Goal: Information Seeking & Learning: Learn about a topic

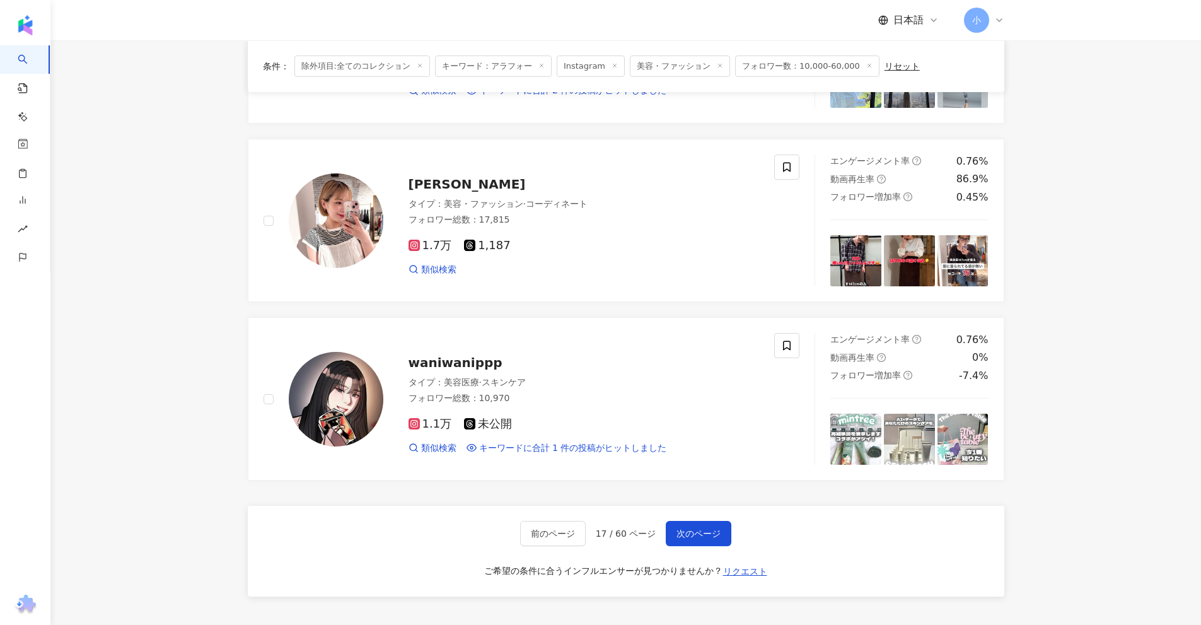
scroll to position [1856, 0]
click at [700, 528] on span "次のページ" at bounding box center [699, 533] width 44 height 10
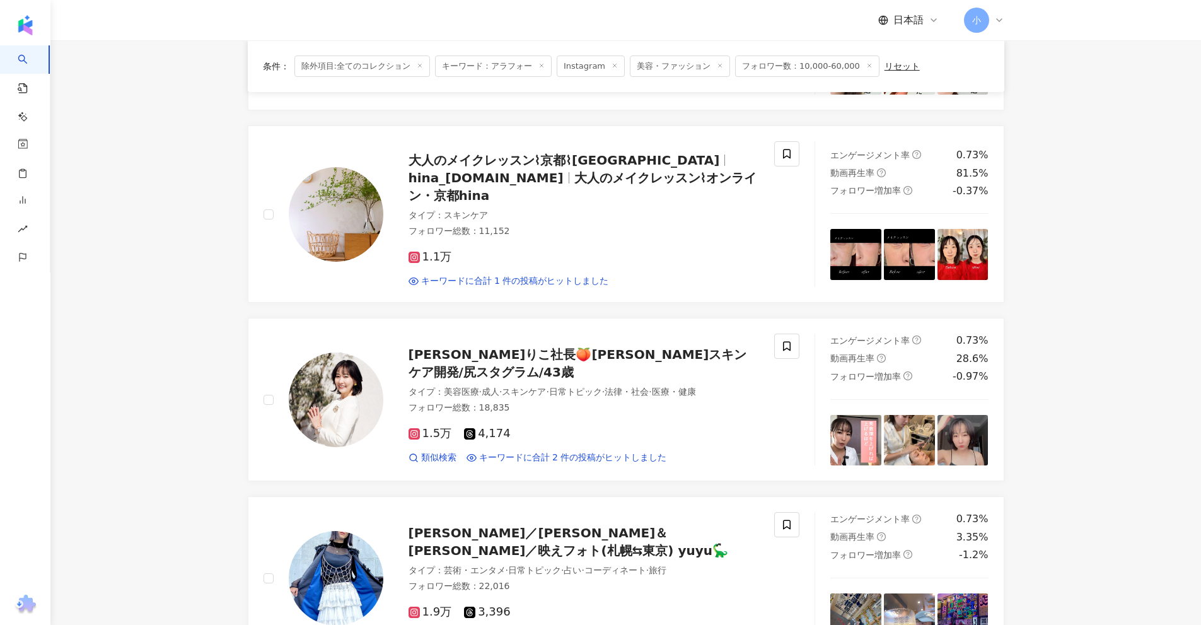
scroll to position [1982, 0]
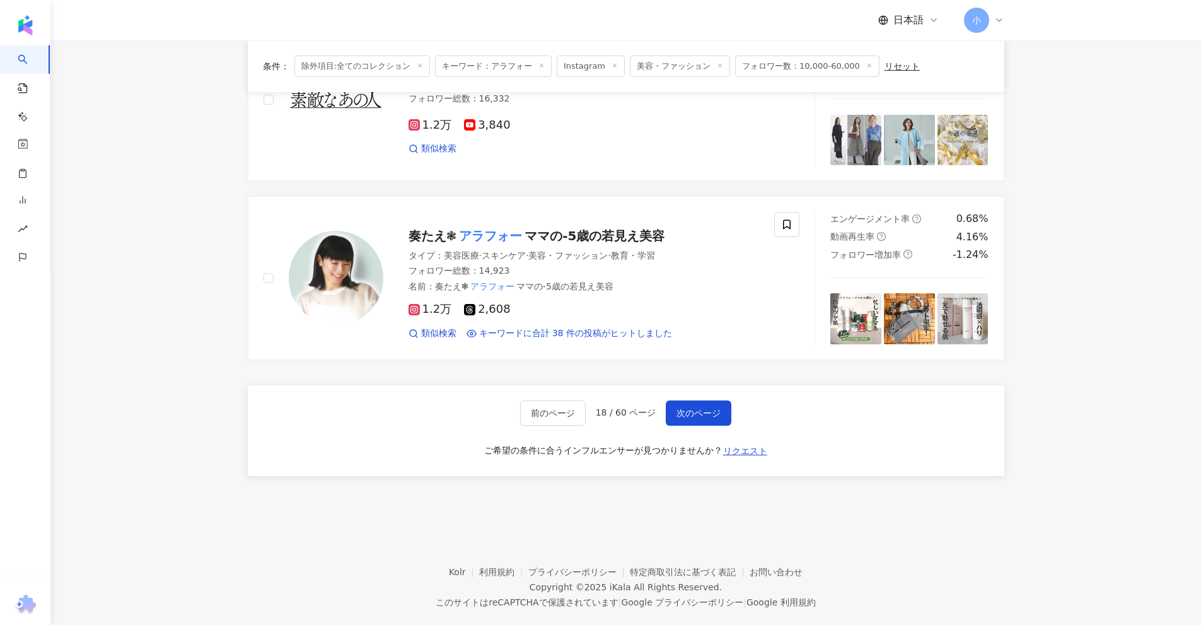
drag, startPoint x: 1010, startPoint y: 262, endPoint x: 1045, endPoint y: 625, distance: 364.9
click at [702, 408] on span "次のページ" at bounding box center [699, 413] width 44 height 10
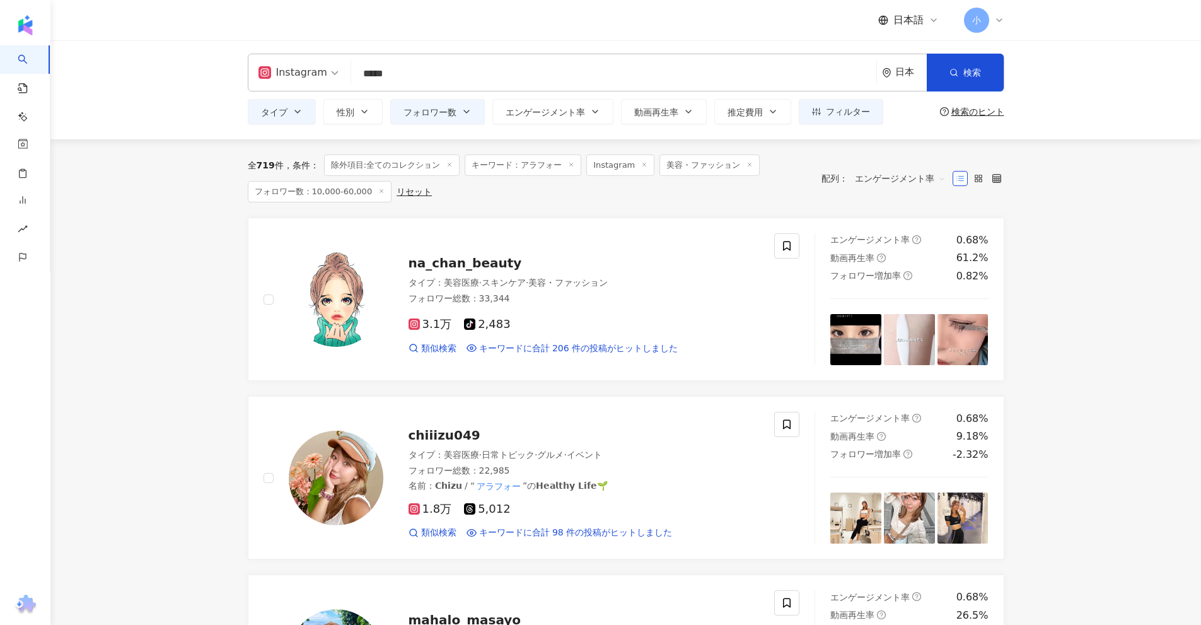
scroll to position [0, 0]
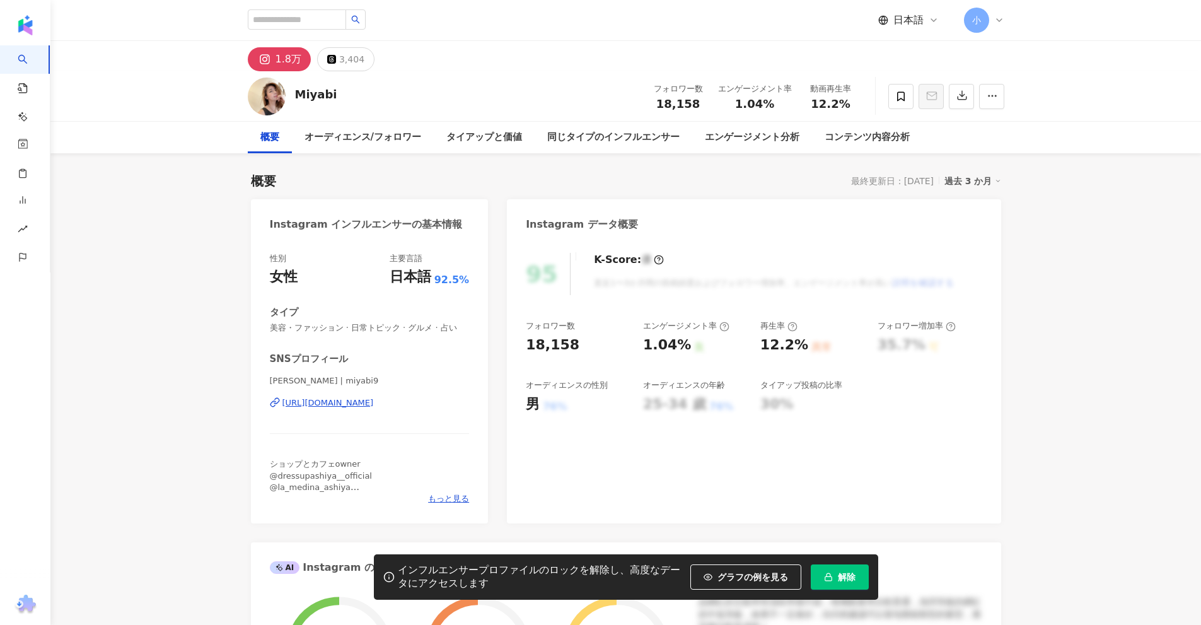
click at [371, 397] on div "SNSプロフィール Miyabi Takeda | miyabi9 https://www.instagram.com/miyabi9/ ショップとカフェow…" at bounding box center [370, 428] width 200 height 152
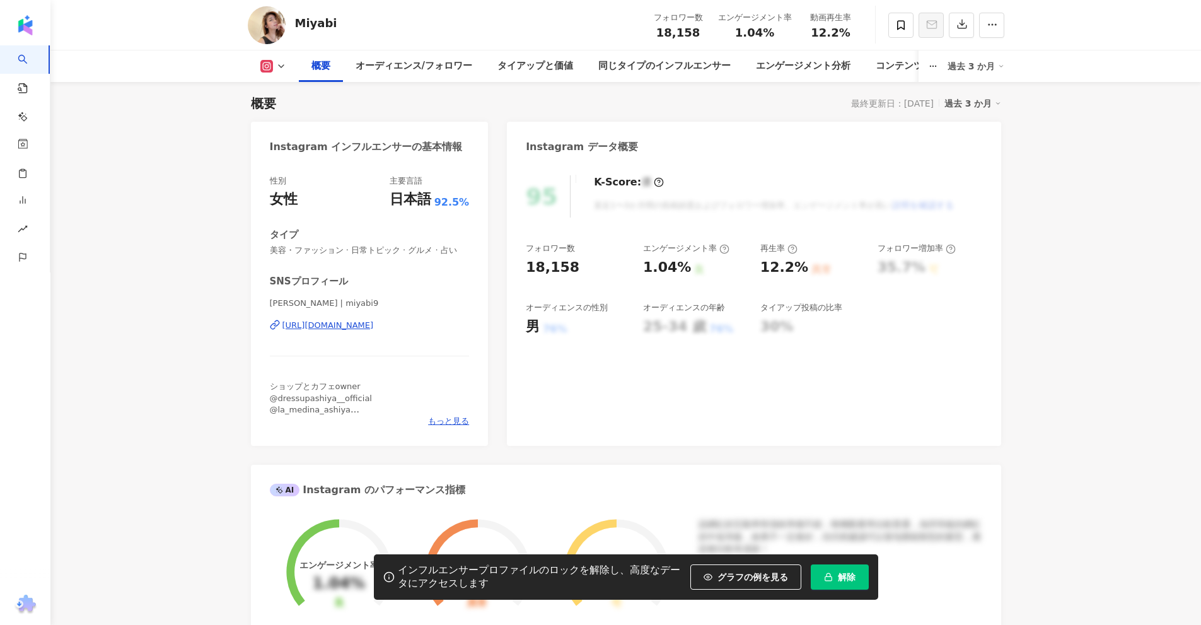
click at [374, 321] on div "https://www.instagram.com/miyabi9/" at bounding box center [327, 325] width 91 height 11
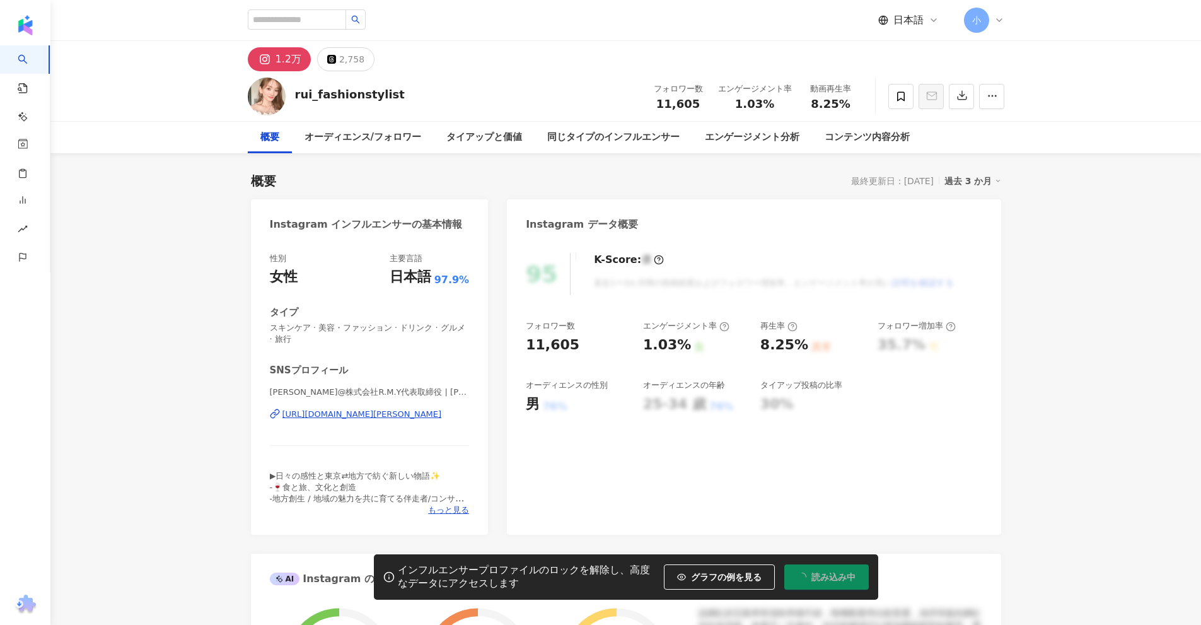
click at [350, 414] on div "https://www.instagram.com/rui_tomidokoro/" at bounding box center [362, 414] width 160 height 11
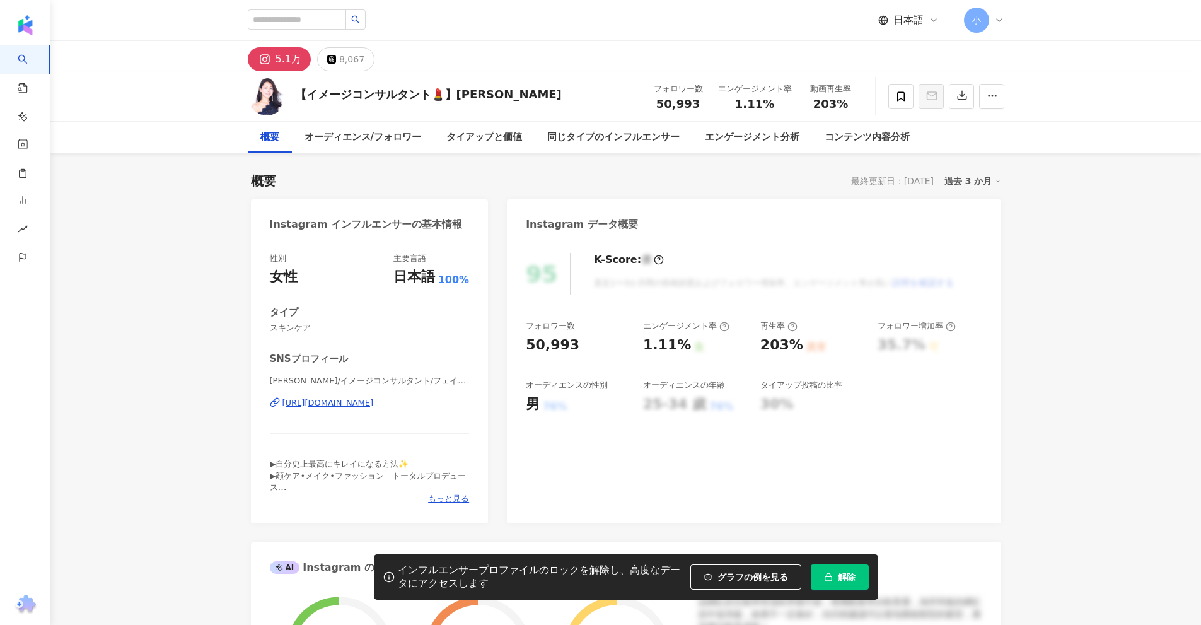
click at [351, 405] on div "[URL][DOMAIN_NAME]" at bounding box center [327, 402] width 91 height 11
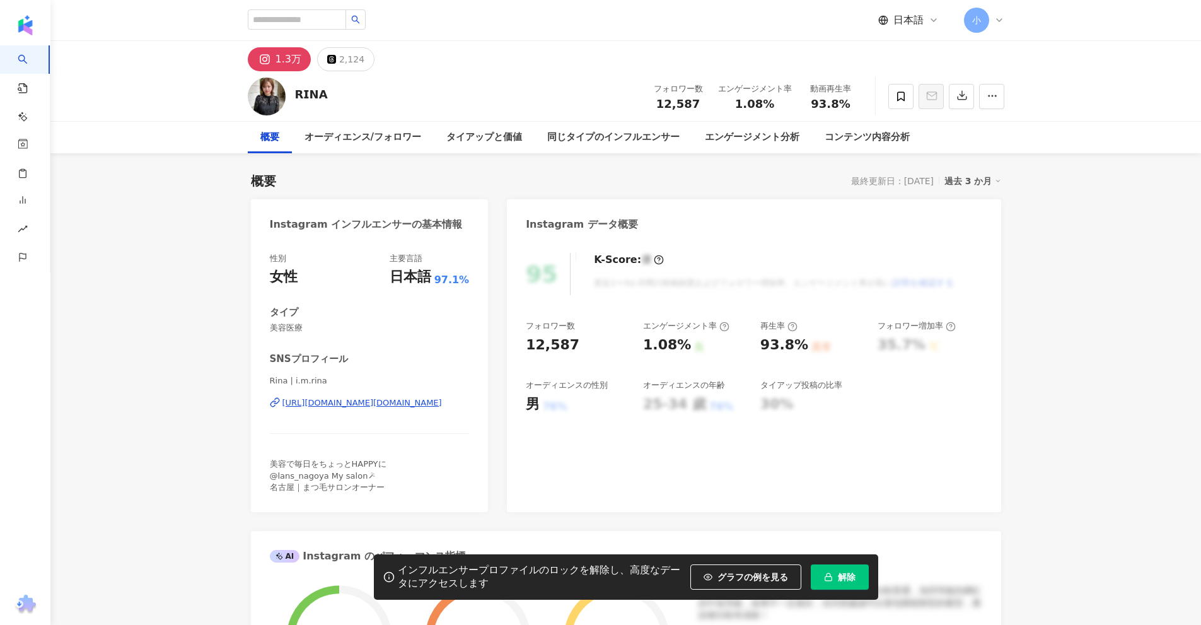
click at [399, 400] on div "https://www.instagram.com/i.m.rina/" at bounding box center [362, 402] width 160 height 11
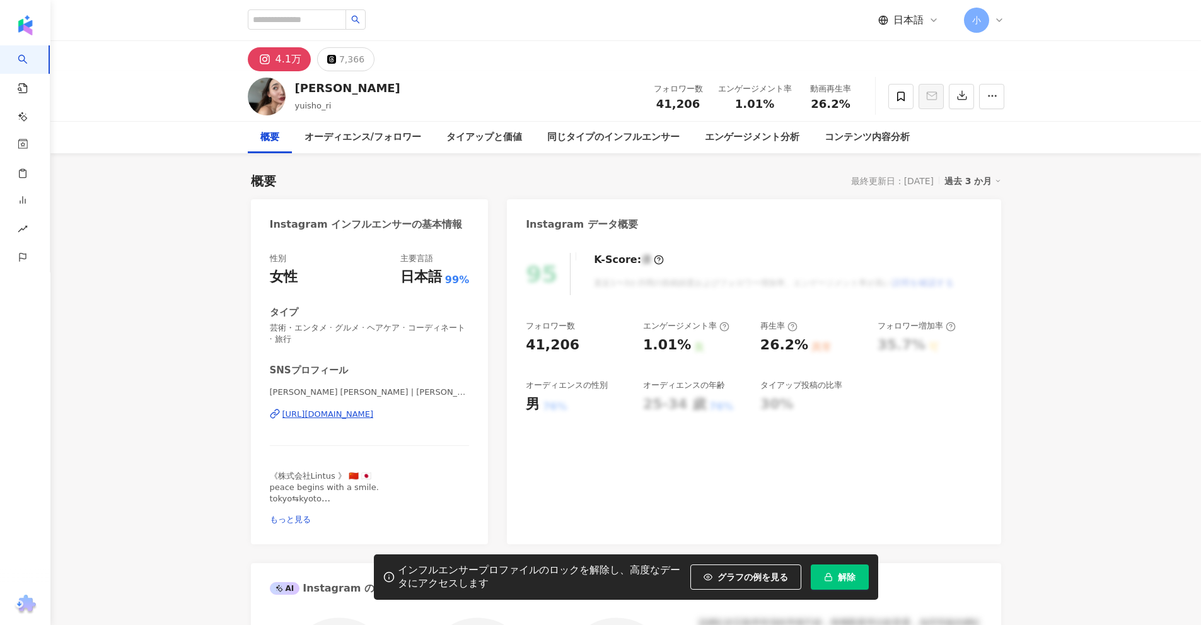
click at [374, 418] on div "https://www.instagram.com/yuisho_ri/" at bounding box center [327, 414] width 91 height 11
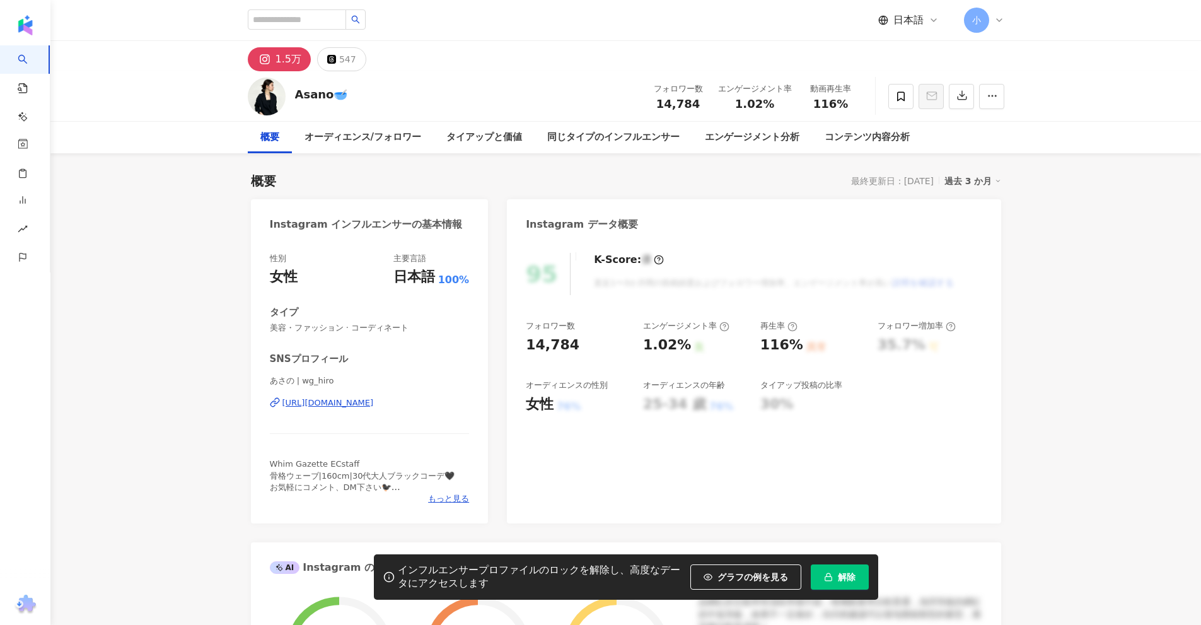
click at [374, 403] on div "https://www.instagram.com/wg_hiro/" at bounding box center [327, 402] width 91 height 11
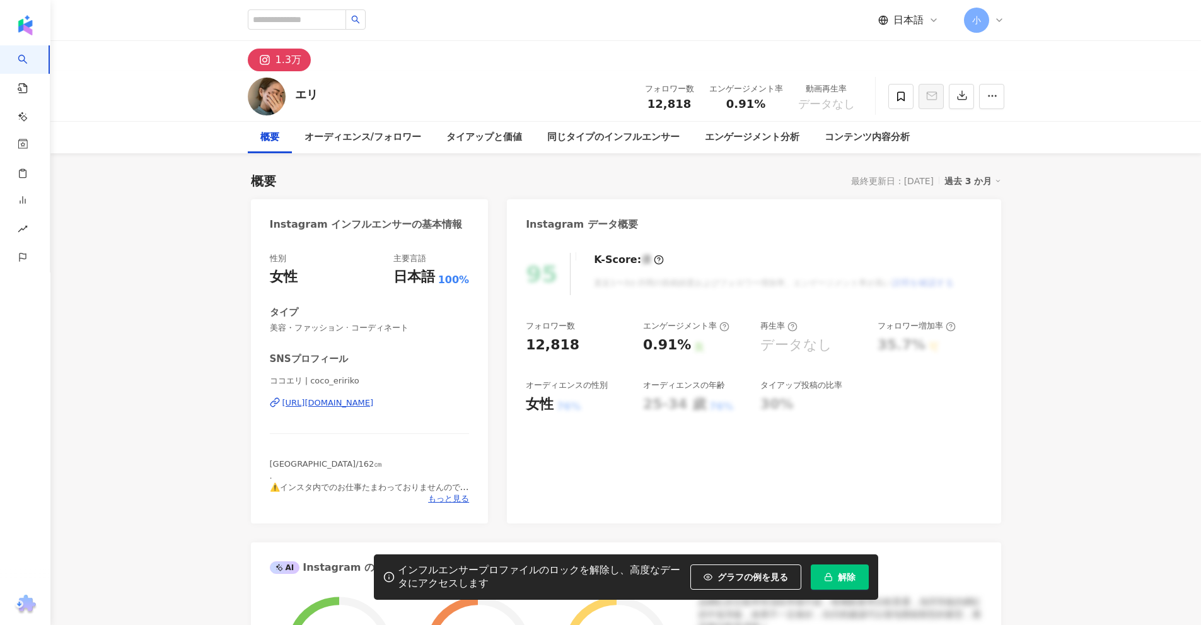
click at [374, 406] on div "https://www.instagram.com/coco_eririko/" at bounding box center [327, 402] width 91 height 11
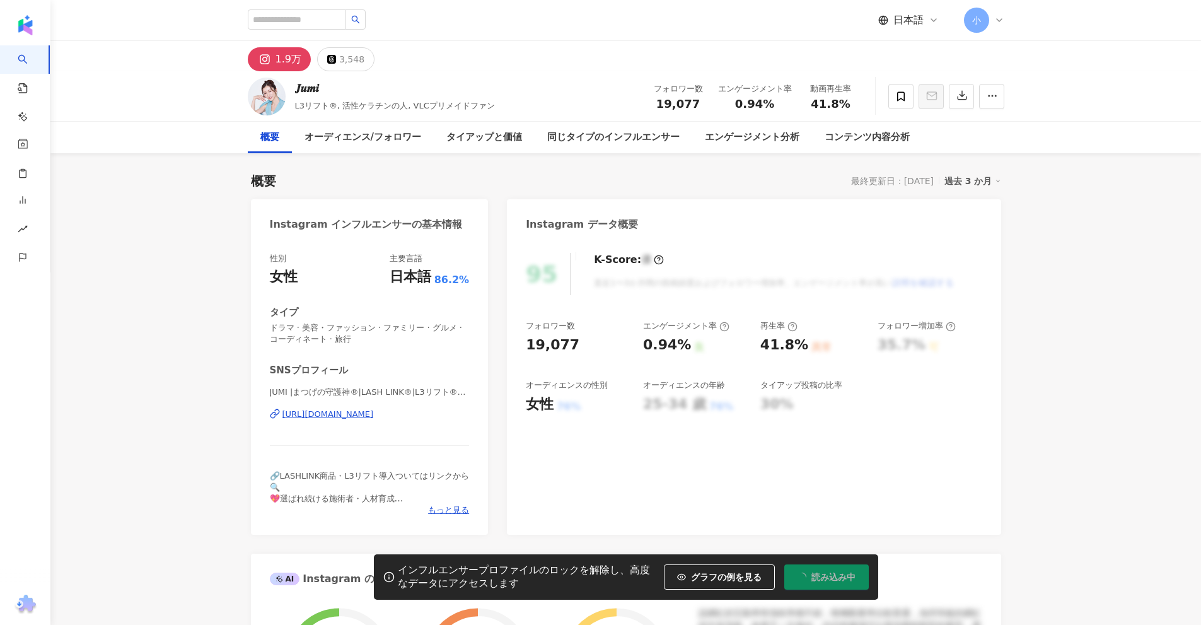
click at [374, 417] on div "https://www.instagram.com/jumi_cupido/" at bounding box center [327, 414] width 91 height 11
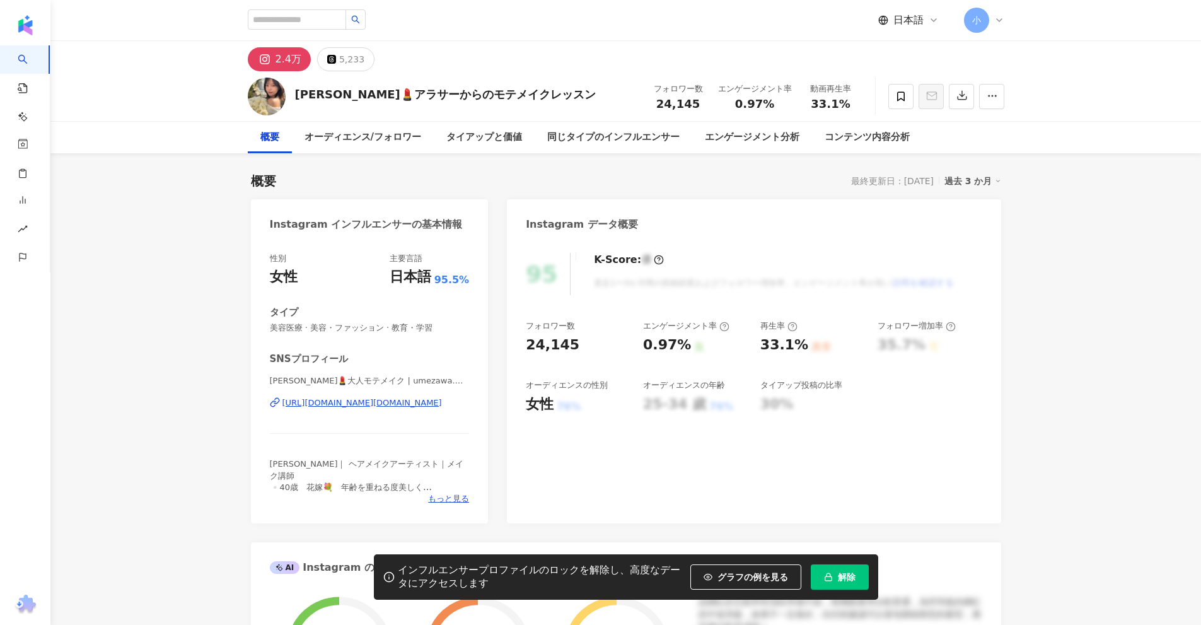
click at [359, 400] on div "https://www.instagram.com/umezawa.make/" at bounding box center [362, 402] width 160 height 11
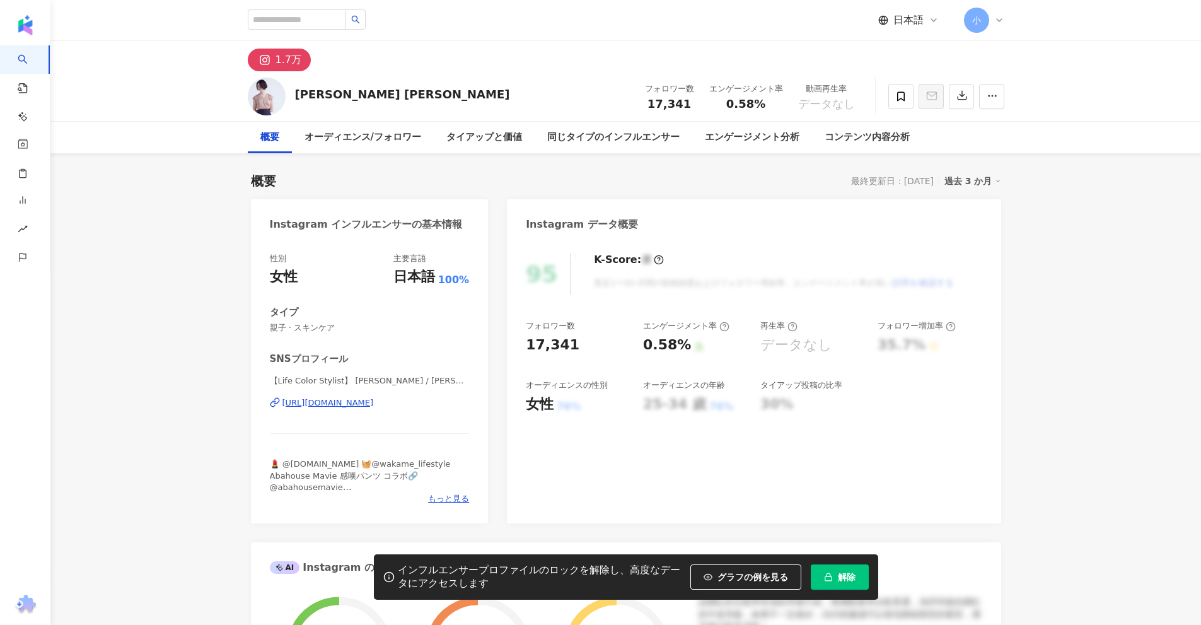
click at [374, 404] on div "[URL][DOMAIN_NAME]" at bounding box center [327, 402] width 91 height 11
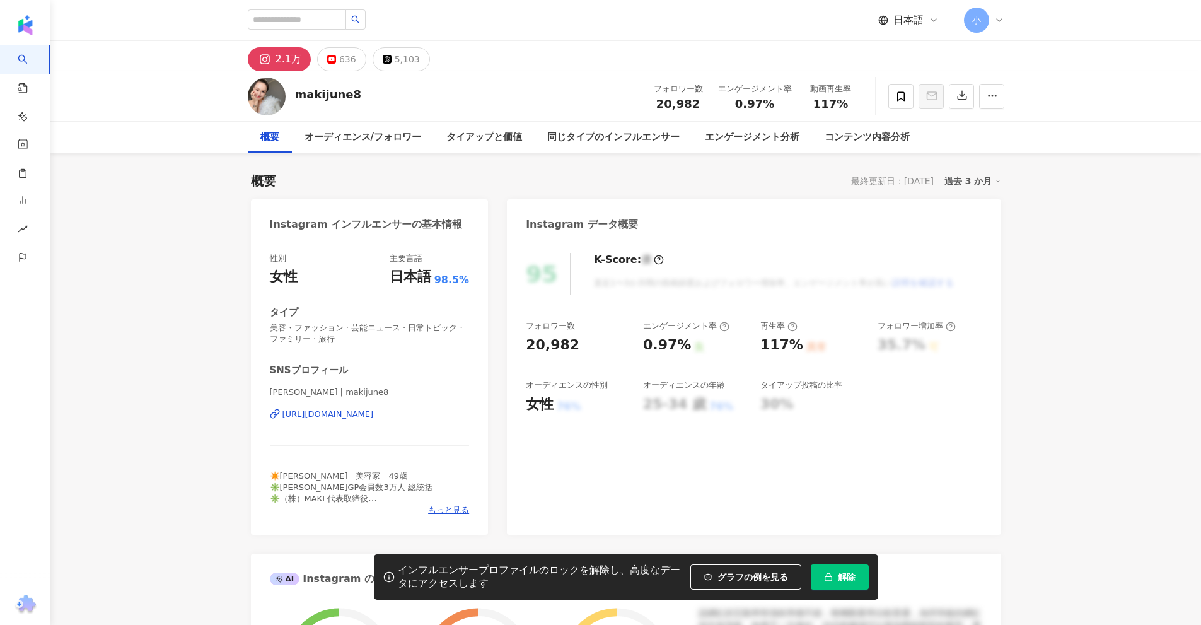
click at [347, 419] on div "https://www.instagram.com/makijune8/" at bounding box center [327, 414] width 91 height 11
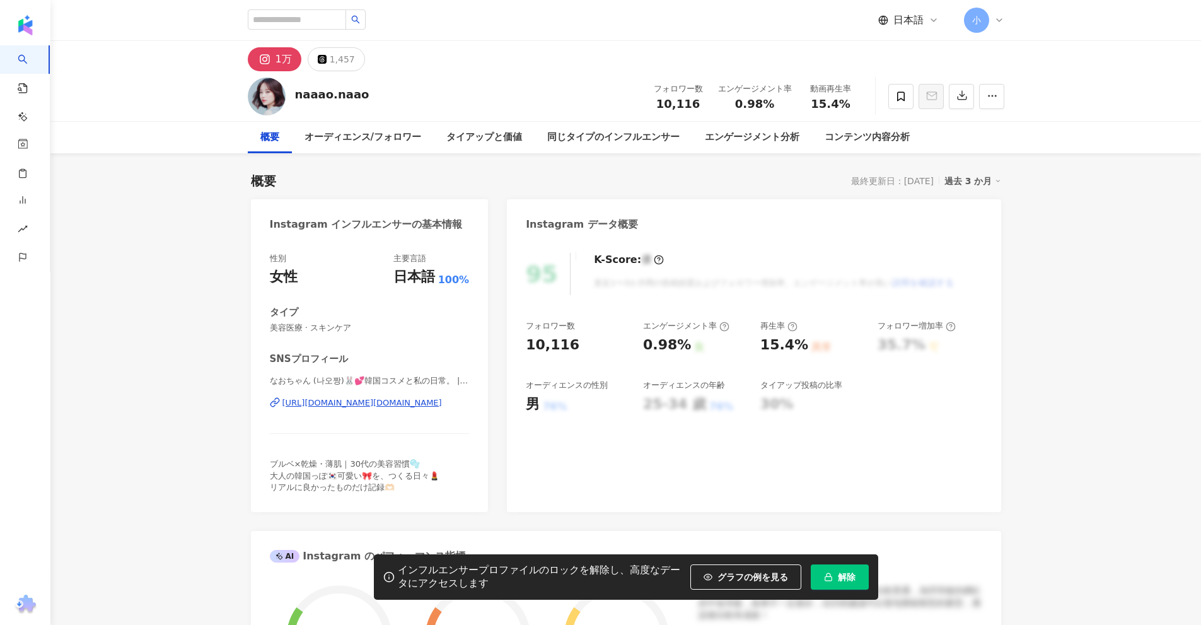
click at [381, 405] on div "https://www.instagram.com/naaao.naao/" at bounding box center [362, 402] width 160 height 11
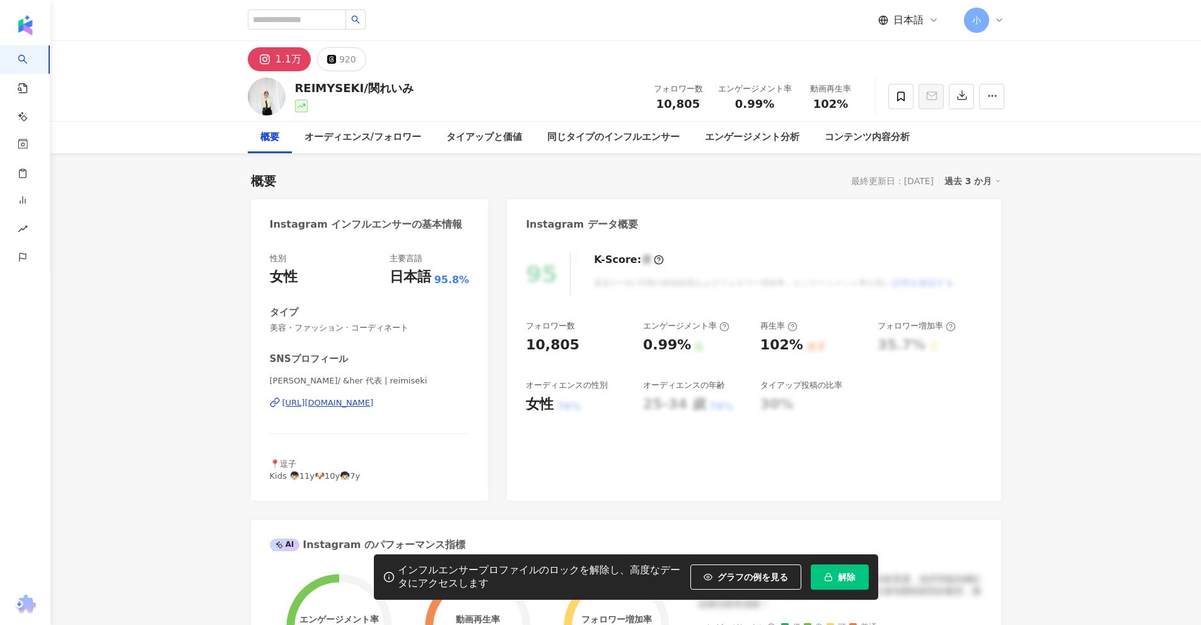
click at [356, 402] on div "https://www.instagram.com/reimiseki/" at bounding box center [327, 402] width 91 height 11
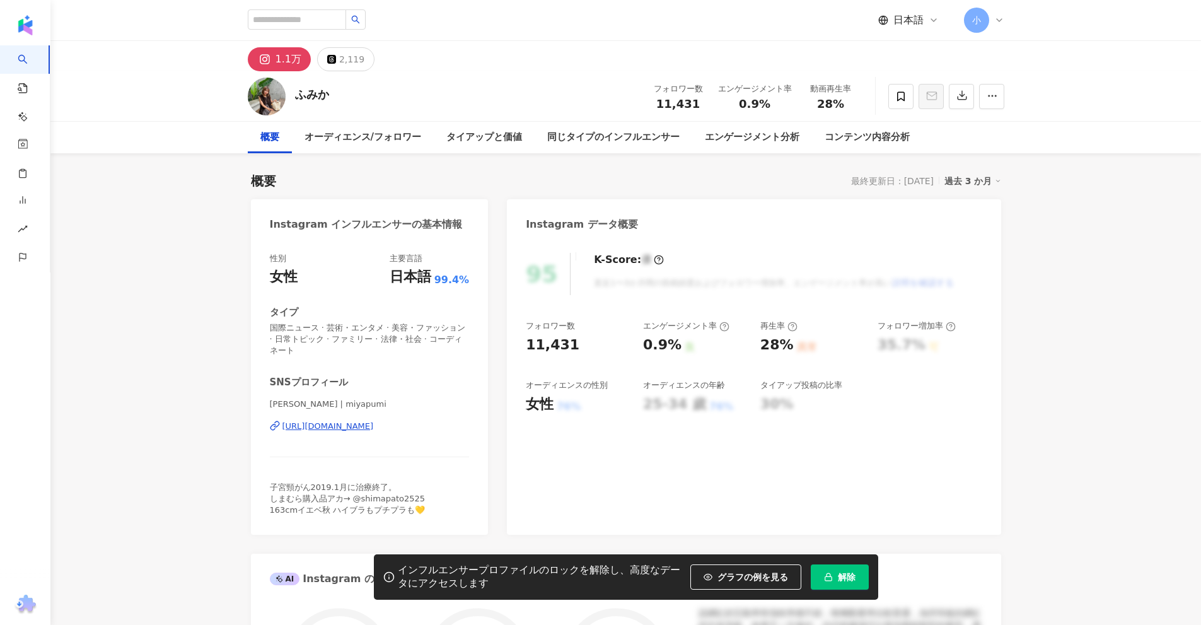
click at [374, 421] on div "[URL][DOMAIN_NAME]" at bounding box center [327, 426] width 91 height 11
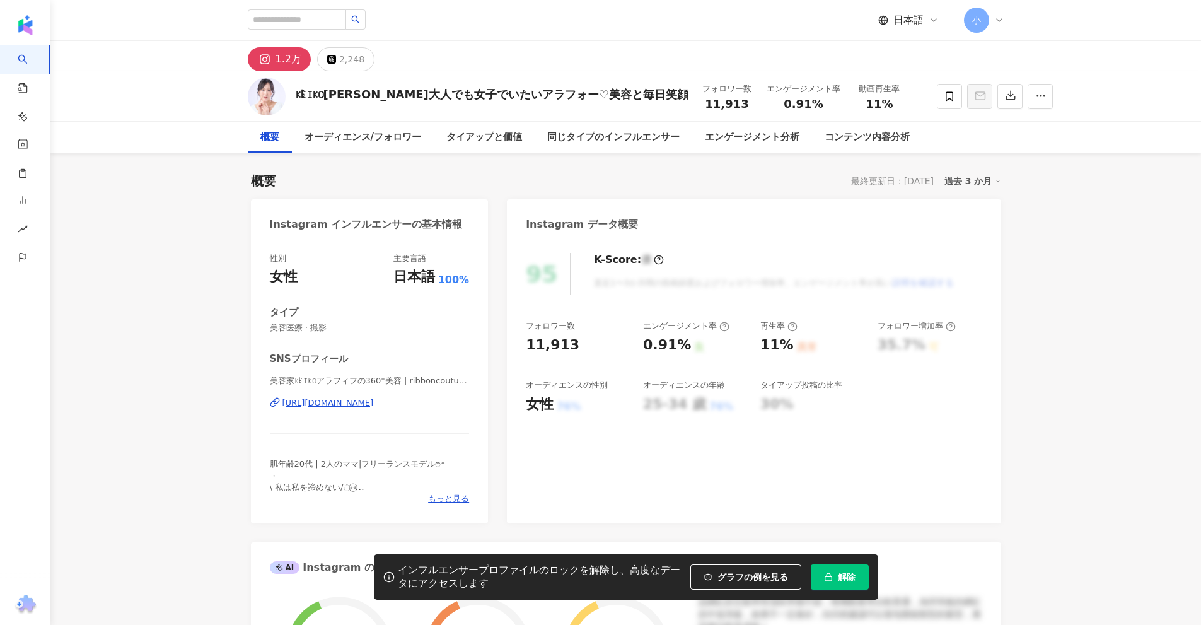
click at [369, 402] on div "https://www.instagram.com/ribboncouturekeiko/" at bounding box center [327, 402] width 91 height 11
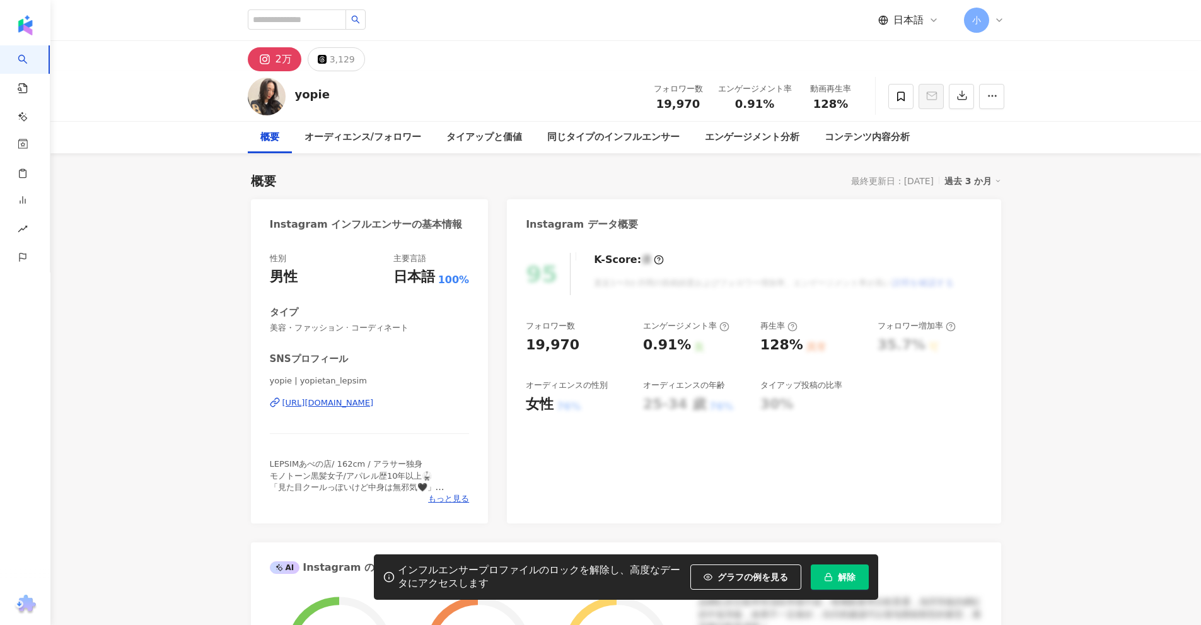
click at [374, 402] on div "[URL][DOMAIN_NAME]" at bounding box center [327, 402] width 91 height 11
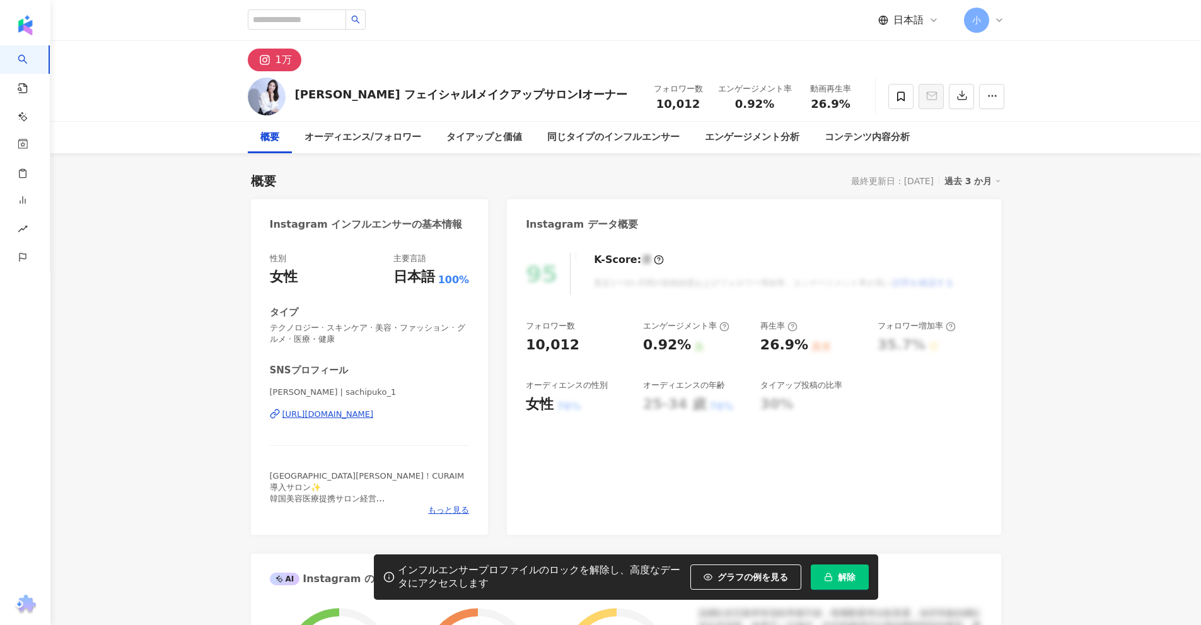
click at [374, 414] on div "https://www.instagram.com/sachipuko_1/" at bounding box center [327, 414] width 91 height 11
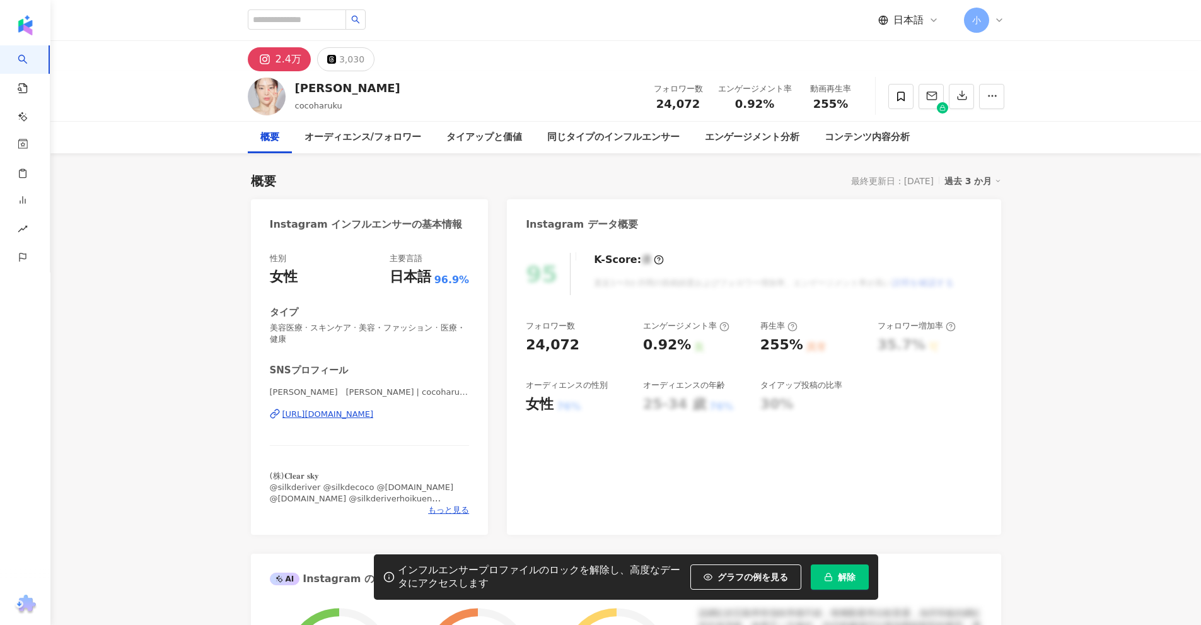
click at [374, 419] on div "https://www.instagram.com/cocoharuku/" at bounding box center [327, 414] width 91 height 11
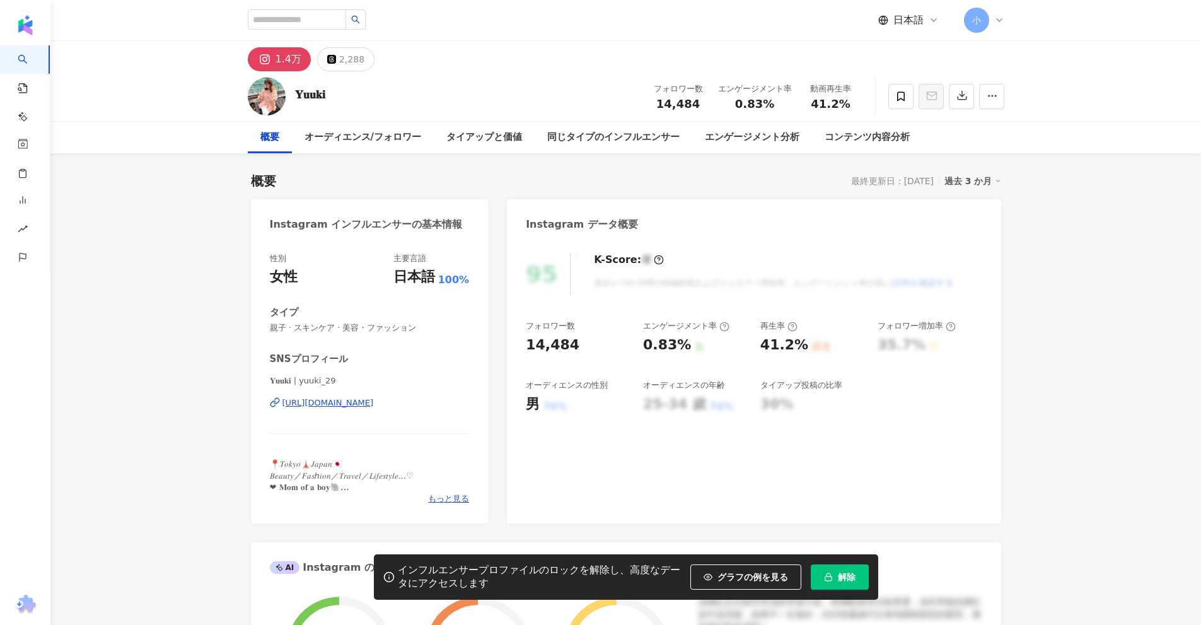
click at [366, 402] on div "https://www.instagram.com/yuuki_29/" at bounding box center [327, 402] width 91 height 11
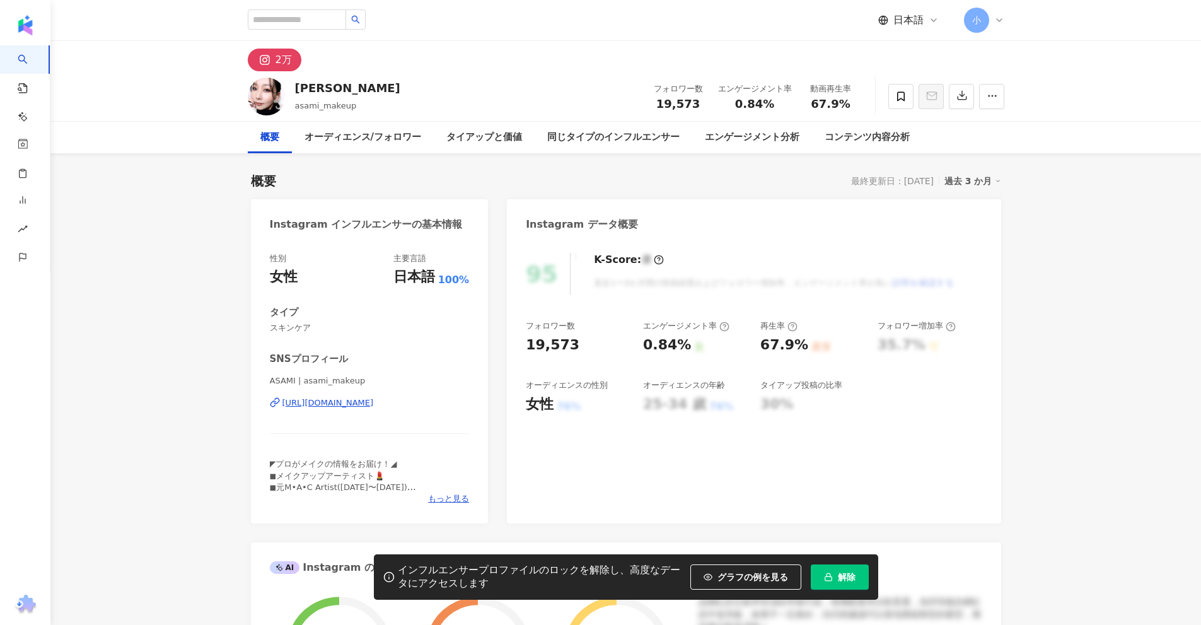
click at [374, 404] on div "https://www.instagram.com/asami_makeup/" at bounding box center [327, 402] width 91 height 11
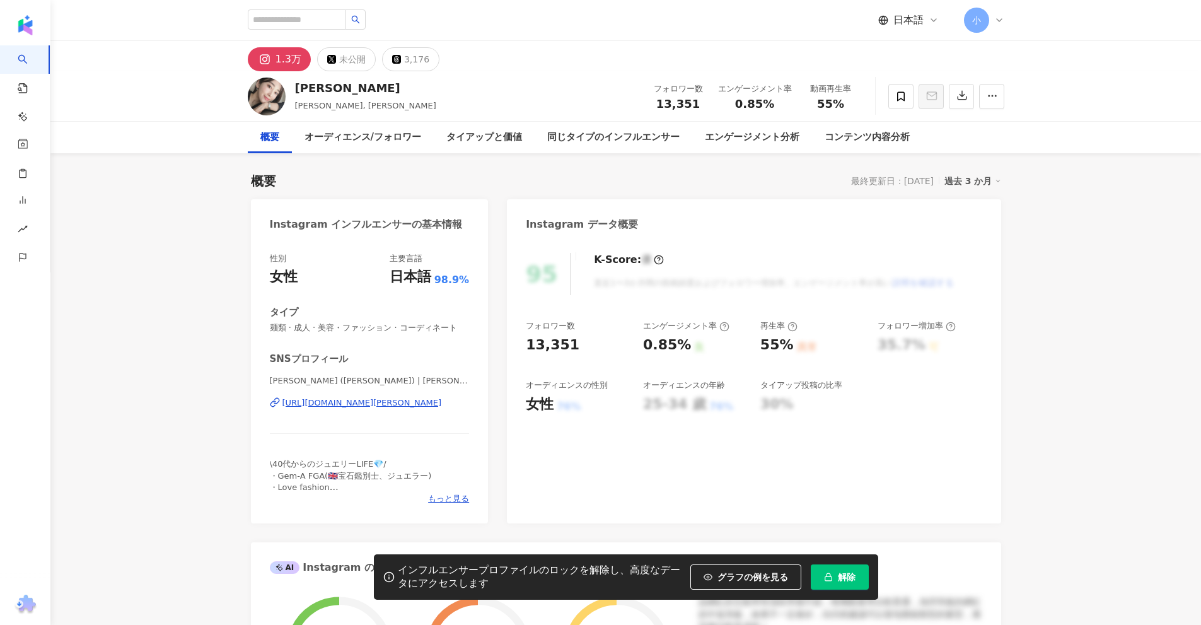
click at [357, 407] on div "https://www.instagram.com/mirai_yamamoto/" at bounding box center [362, 402] width 160 height 11
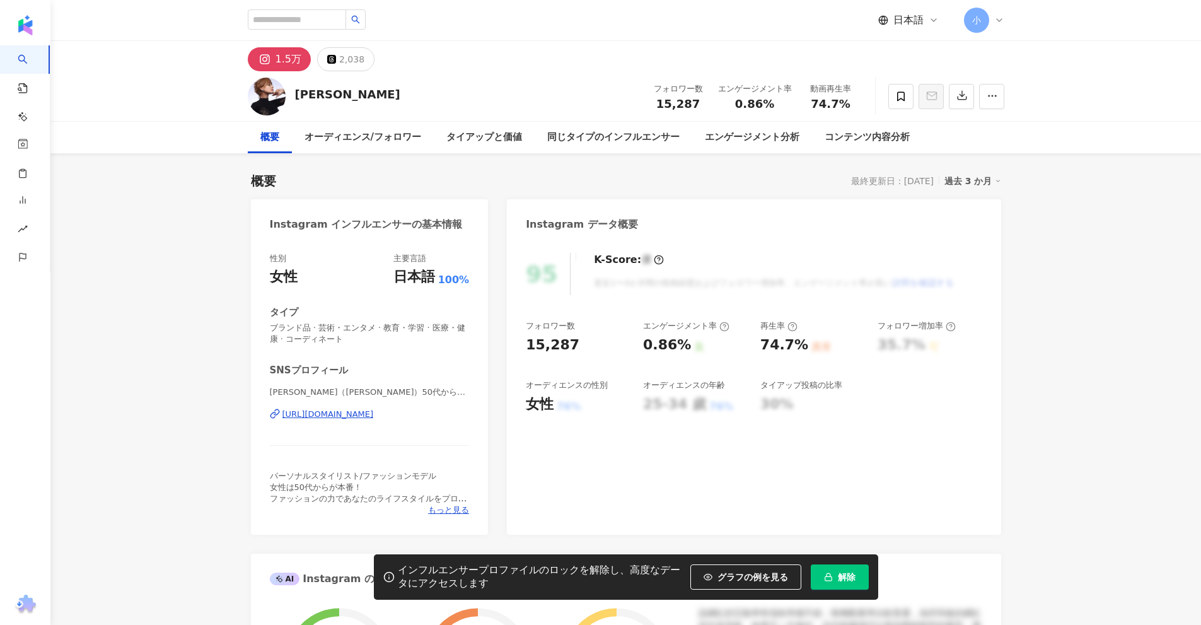
click at [374, 418] on div "https://www.instagram.com/chidu0924/" at bounding box center [327, 414] width 91 height 11
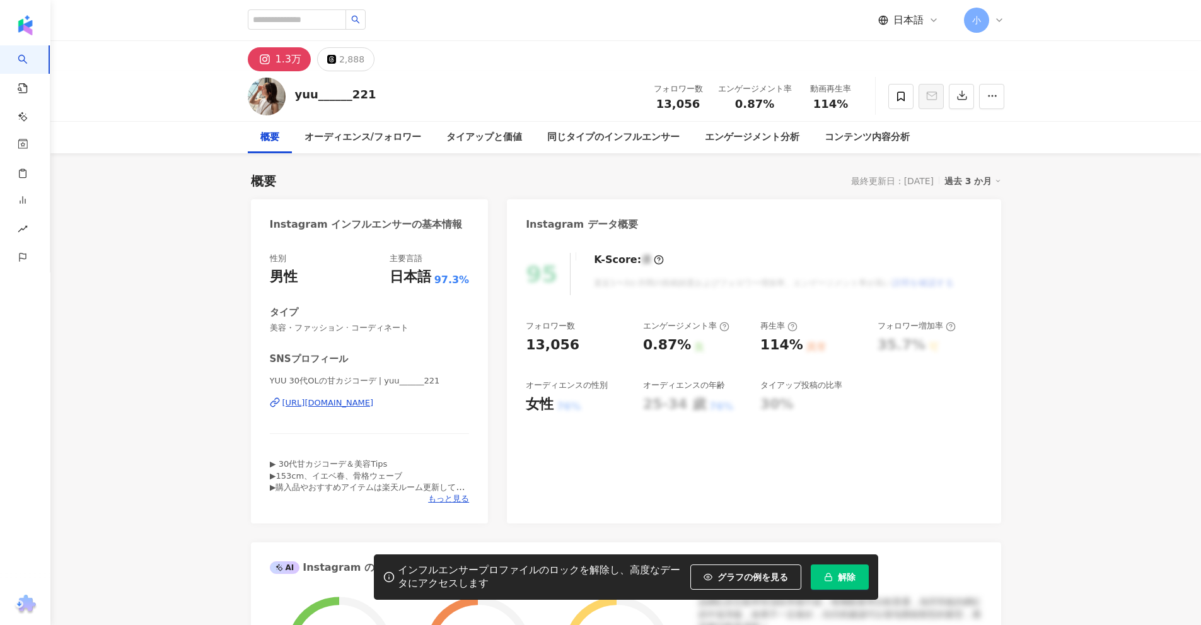
click at [374, 404] on div "[URL][DOMAIN_NAME]" at bounding box center [327, 402] width 91 height 11
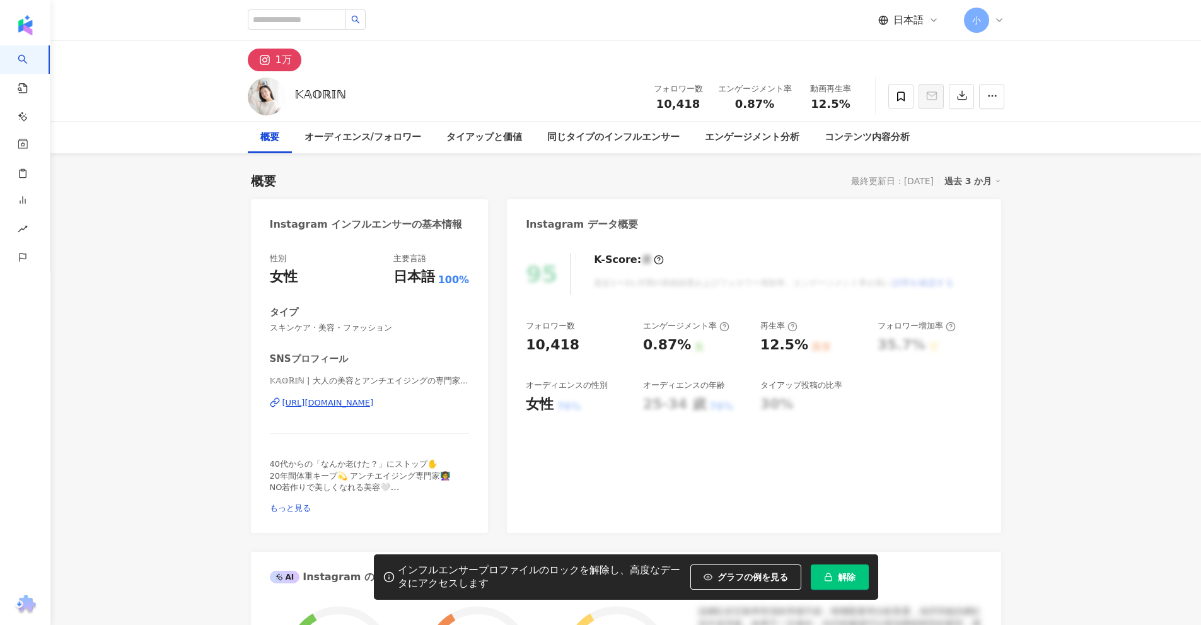
click at [370, 403] on div "https://www.instagram.com/_ariel_mama/" at bounding box center [327, 402] width 91 height 11
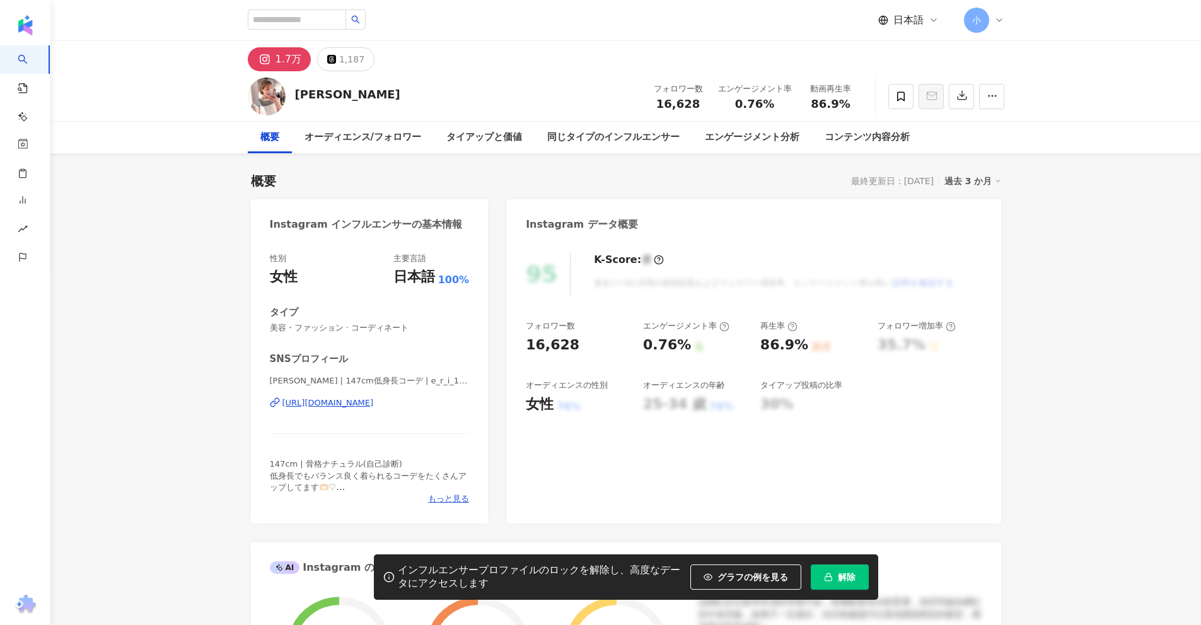
click at [359, 407] on div "https://www.instagram.com/e_r_i_125/" at bounding box center [327, 402] width 91 height 11
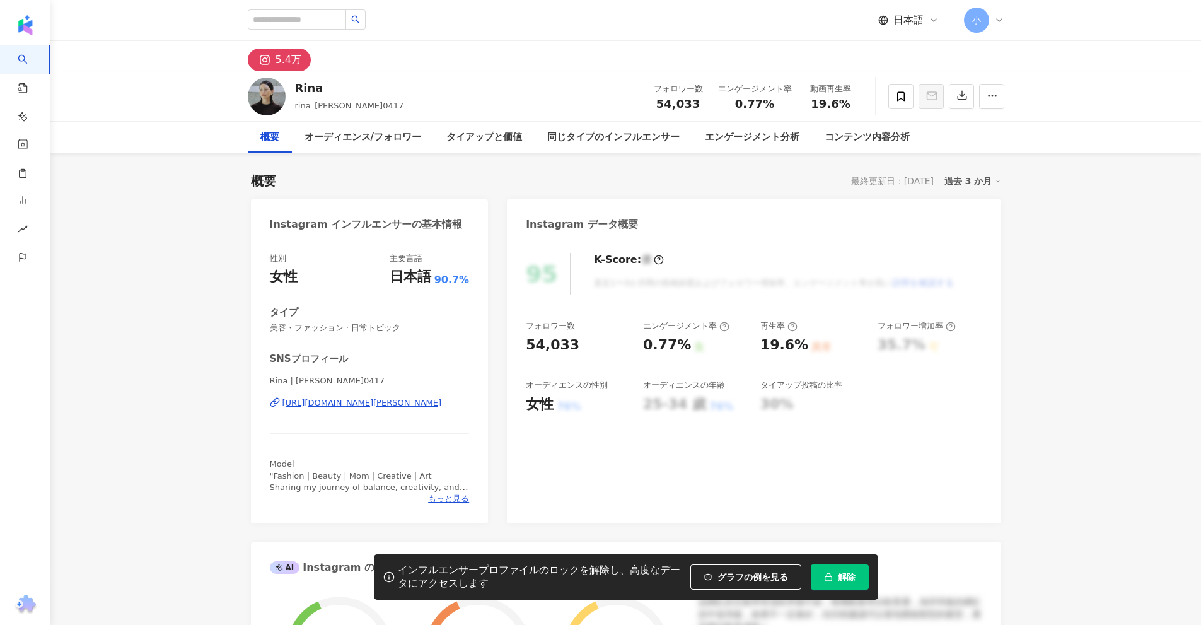
drag, startPoint x: 477, startPoint y: 181, endPoint x: 361, endPoint y: 406, distance: 253.2
click at [361, 406] on div "https://www.instagram.com/rina_karina0417/" at bounding box center [362, 402] width 160 height 11
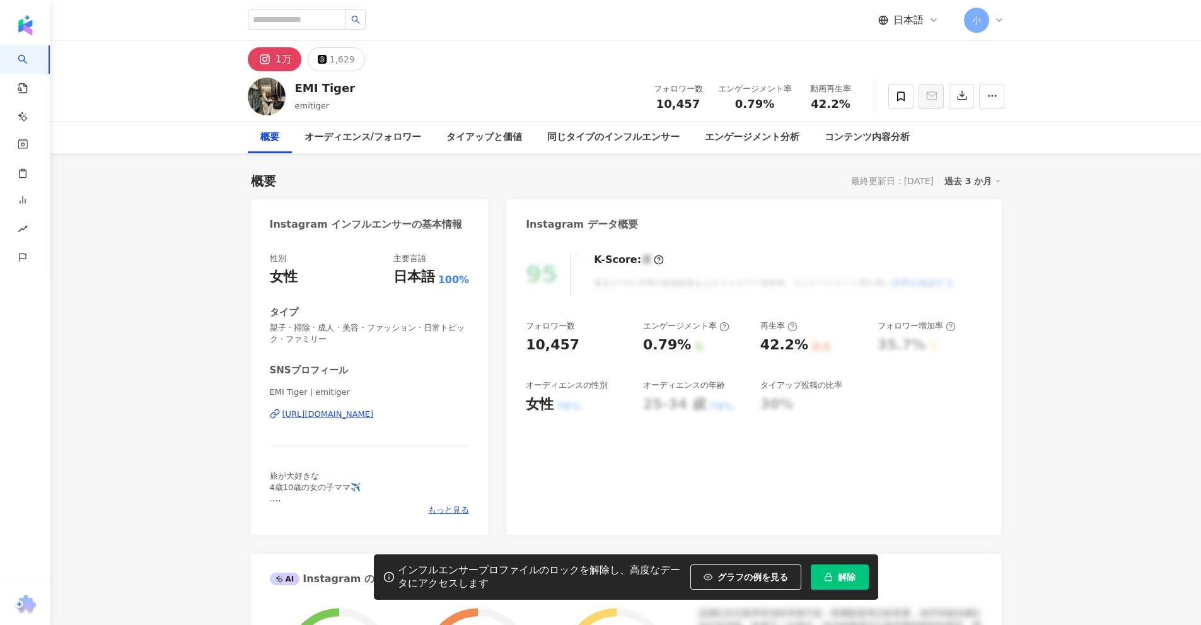
click at [374, 412] on div "https://www.instagram.com/emitiger/" at bounding box center [327, 414] width 91 height 11
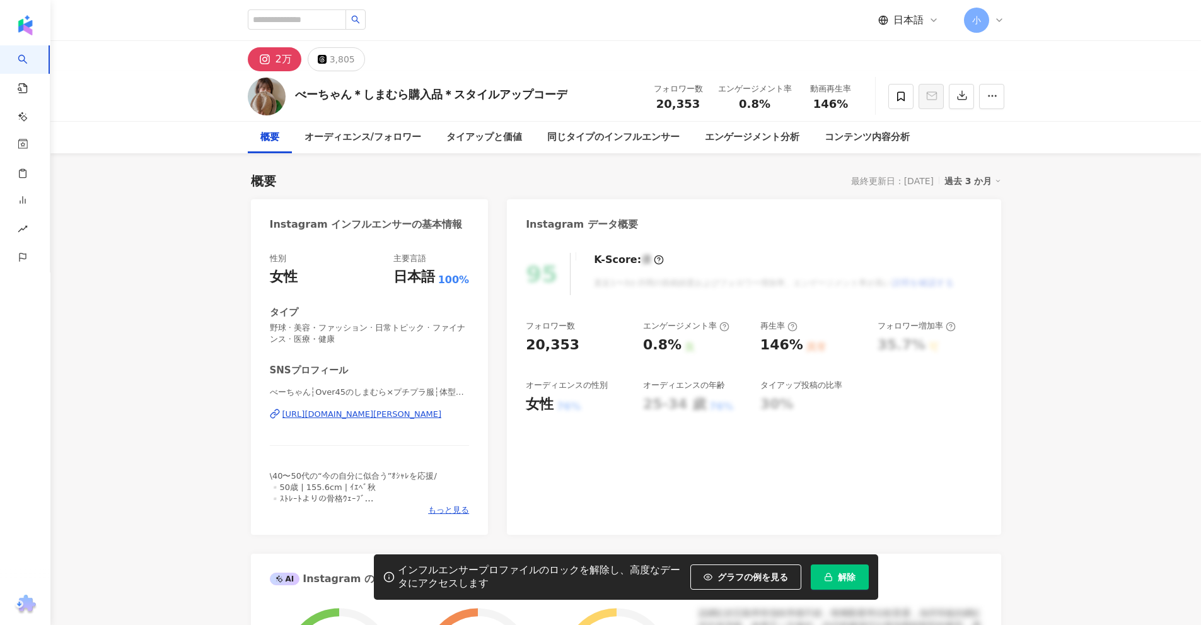
click at [336, 413] on div "https://www.instagram.com/bechan338/" at bounding box center [362, 414] width 160 height 11
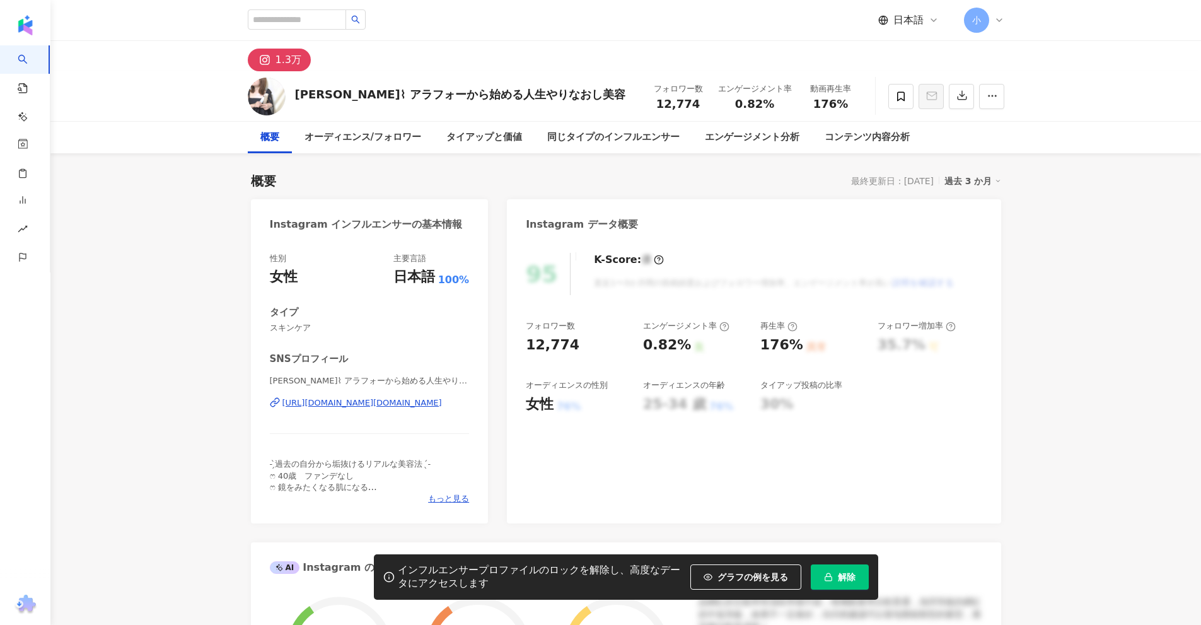
click at [366, 402] on div "https://www.instagram.com/yurina.skincare/" at bounding box center [362, 402] width 160 height 11
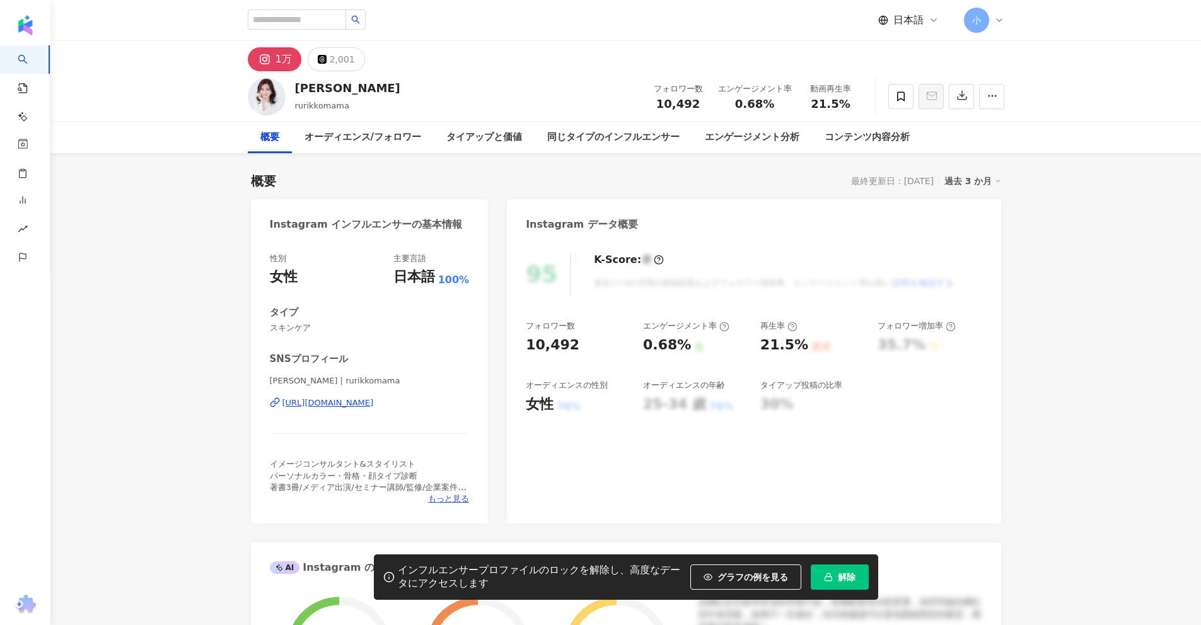
click at [374, 402] on div "[URL][DOMAIN_NAME]" at bounding box center [327, 402] width 91 height 11
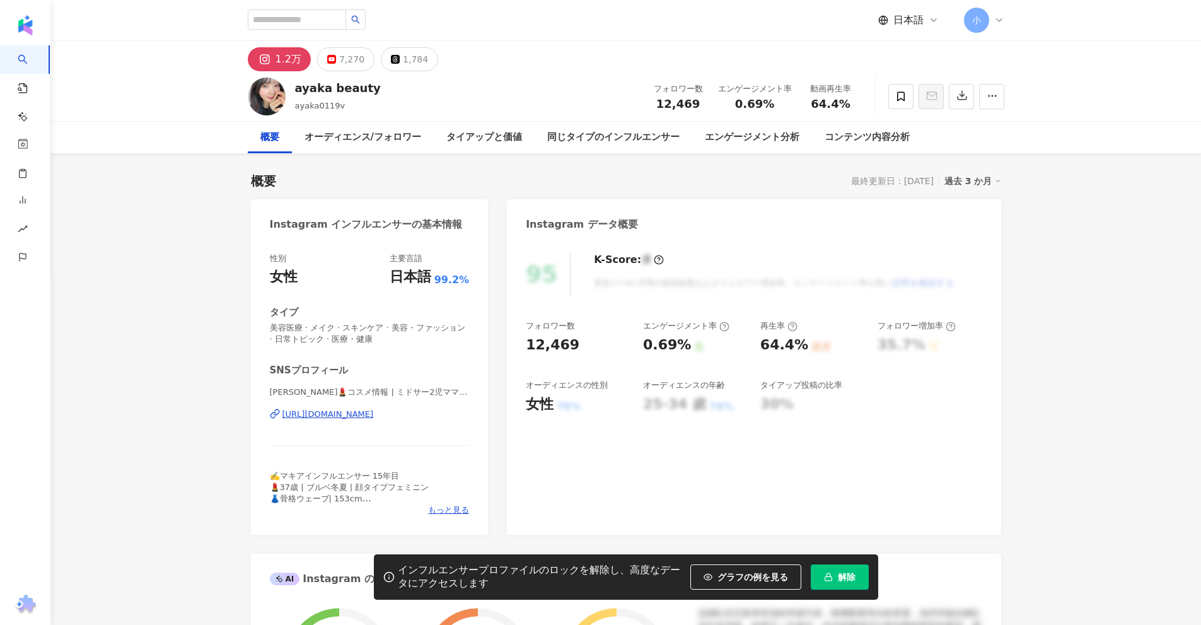
click at [365, 415] on div "https://www.instagram.com/ayaka0119v/" at bounding box center [327, 414] width 91 height 11
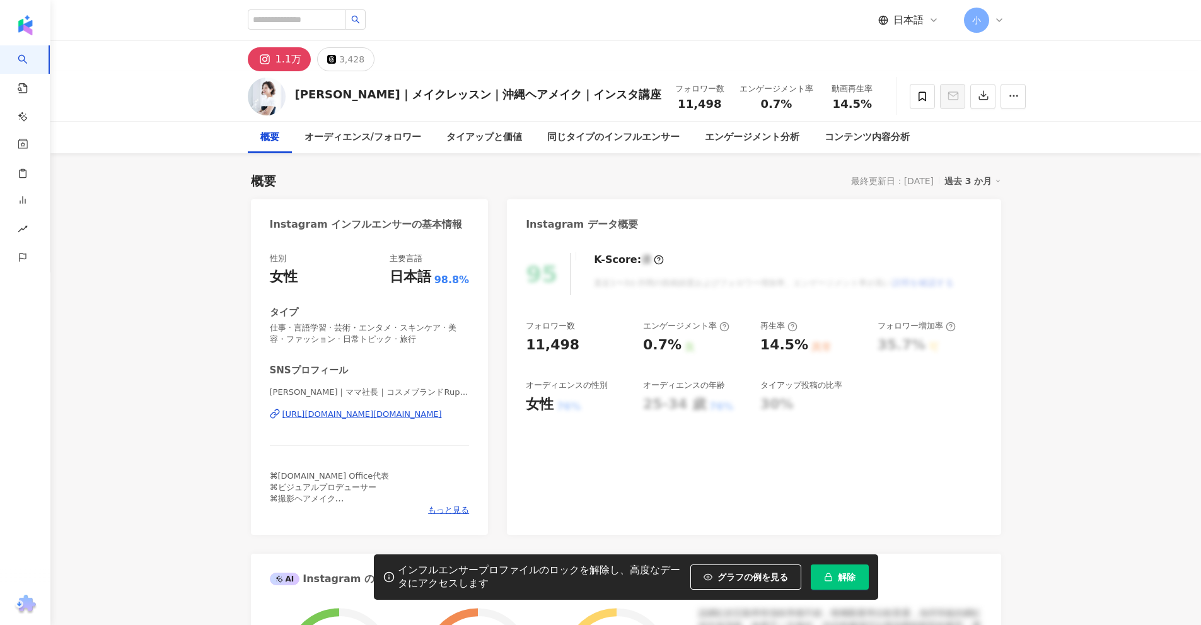
click at [332, 417] on div "https://www.instagram.com/r.otona.beauty/" at bounding box center [362, 414] width 160 height 11
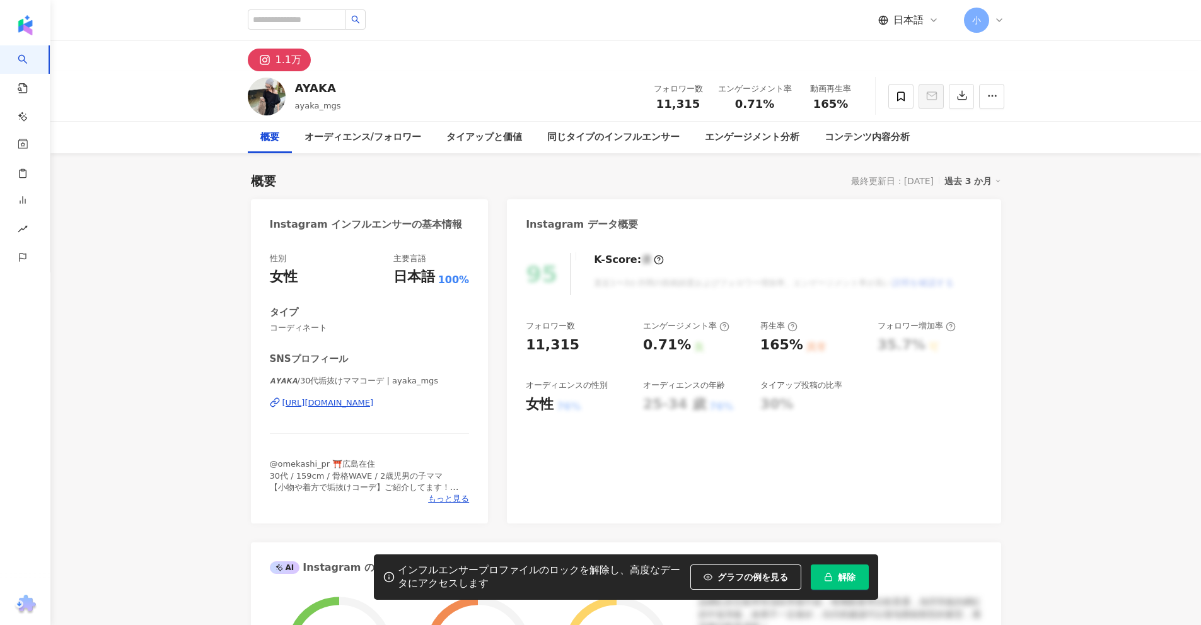
click at [374, 404] on div "https://www.instagram.com/ayaka_mgs/" at bounding box center [327, 402] width 91 height 11
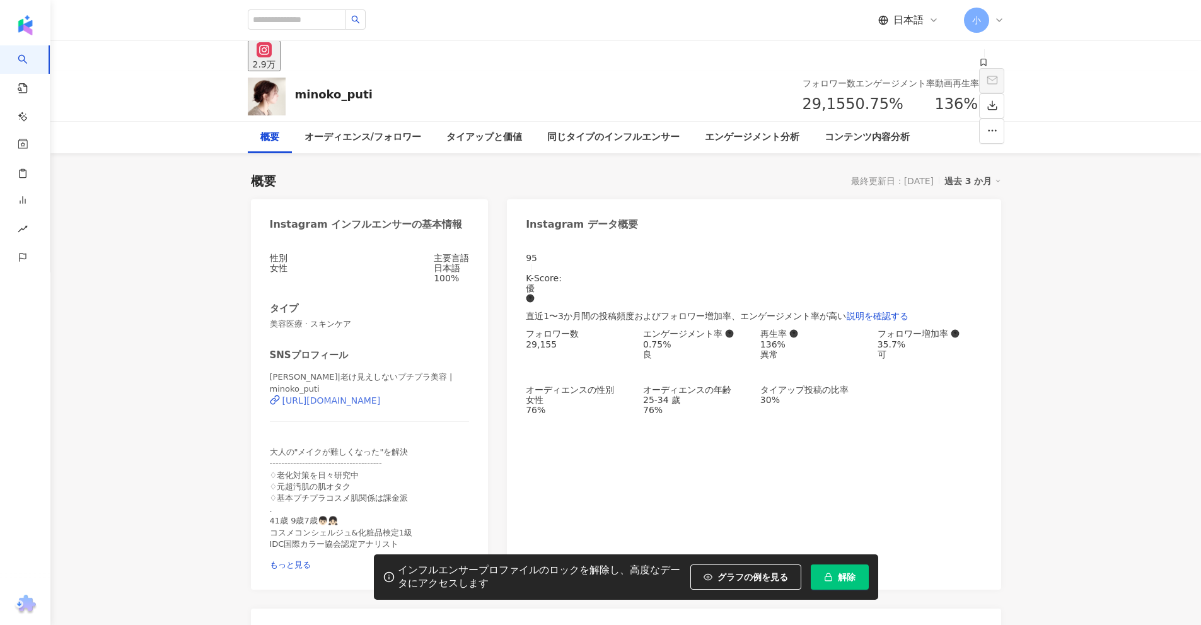
click at [381, 405] on div "[URL][DOMAIN_NAME]" at bounding box center [331, 400] width 98 height 10
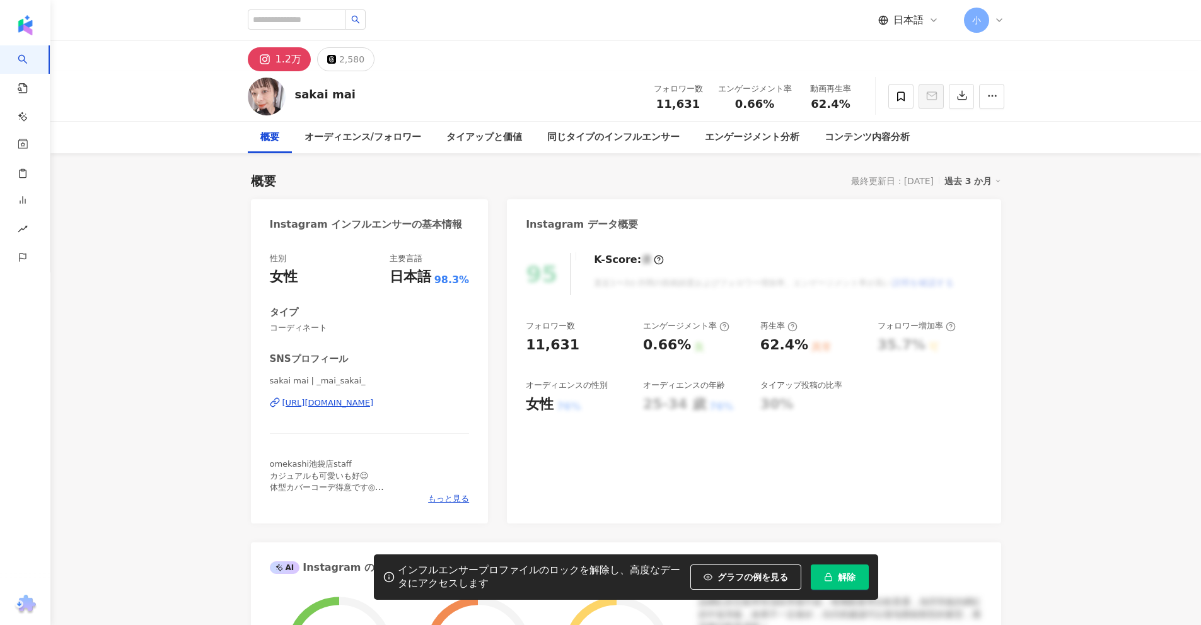
click at [374, 398] on div "https://www.instagram.com/_mai_sakai_/" at bounding box center [327, 402] width 91 height 11
click at [374, 407] on div "https://www.instagram.com/mi_12_11/" at bounding box center [327, 402] width 91 height 11
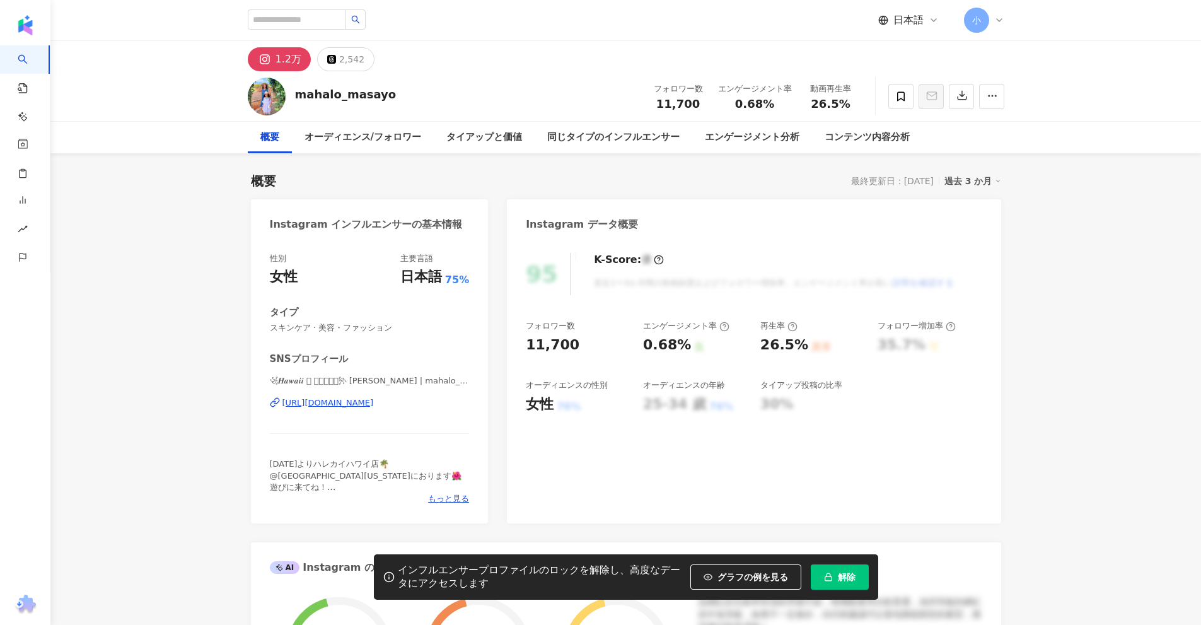
click at [359, 407] on div "https://www.instagram.com/mahalo_masayo/" at bounding box center [327, 402] width 91 height 11
drag, startPoint x: 360, startPoint y: 275, endPoint x: 306, endPoint y: 401, distance: 137.0
click at [306, 401] on div "[URL][DOMAIN_NAME]" at bounding box center [327, 402] width 91 height 11
click at [374, 400] on div "[URL][DOMAIN_NAME]" at bounding box center [327, 402] width 91 height 11
